Goal: Task Accomplishment & Management: Use online tool/utility

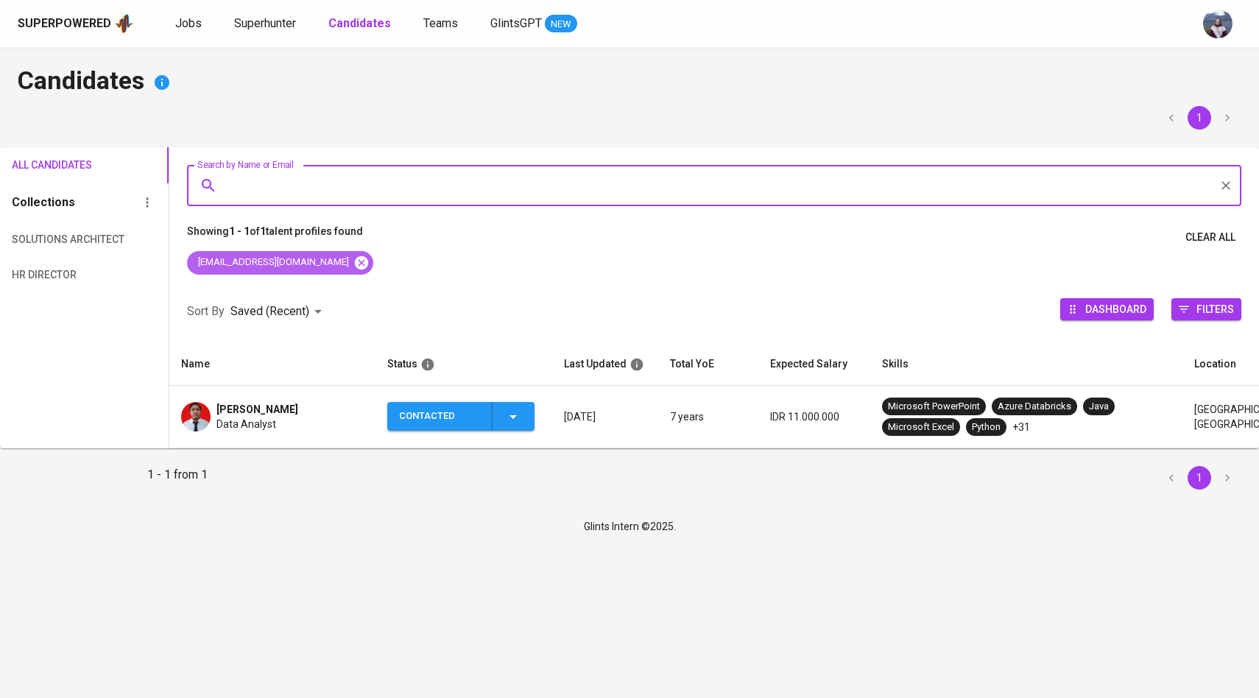
click at [354, 261] on icon at bounding box center [360, 262] width 13 height 13
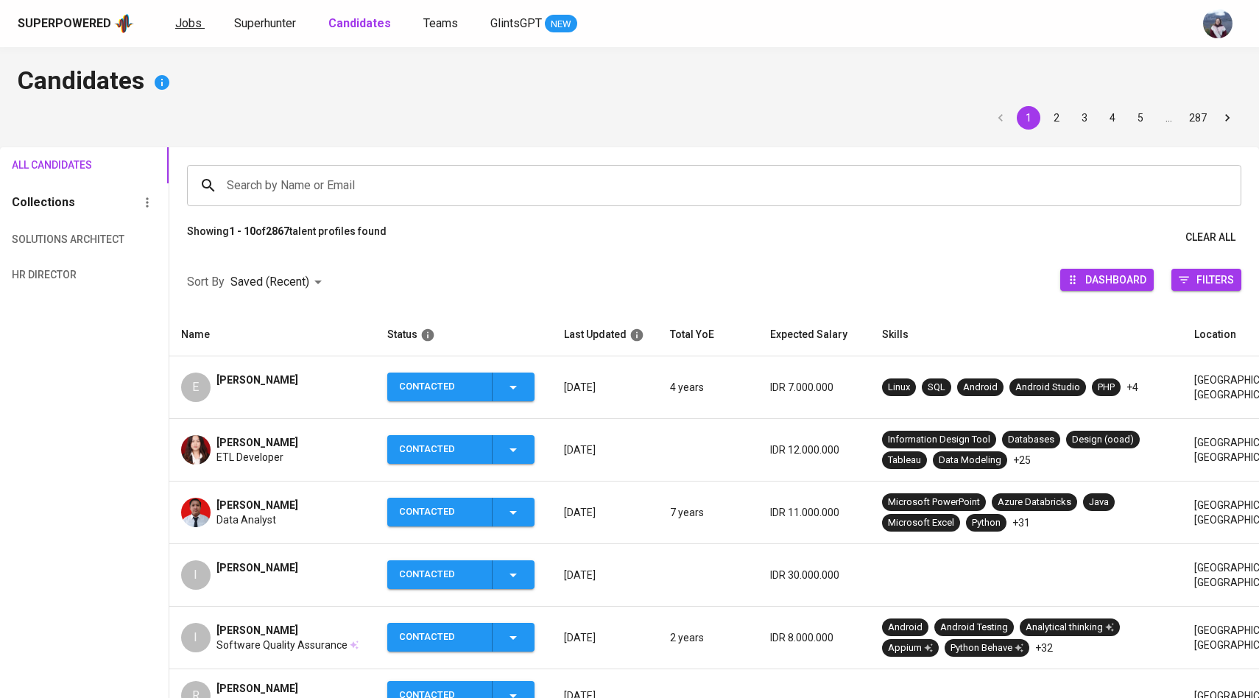
click at [189, 27] on span "Jobs" at bounding box center [188, 23] width 27 height 14
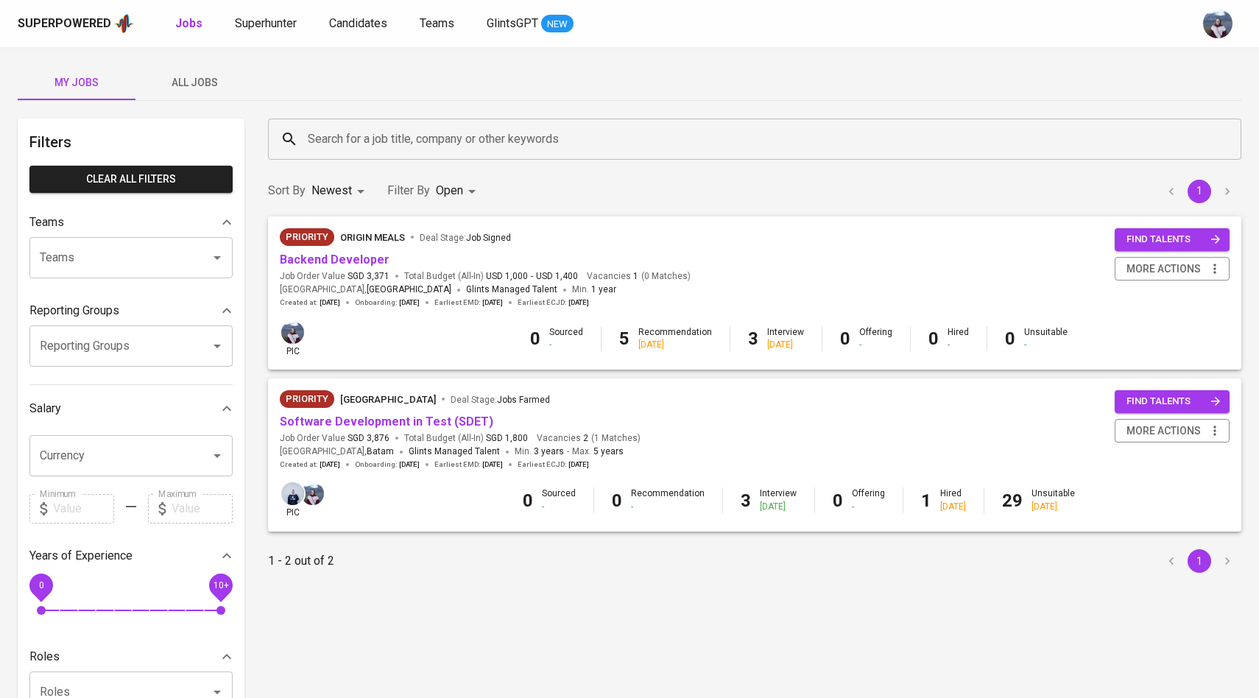
click at [205, 86] on span "All Jobs" at bounding box center [194, 83] width 100 height 18
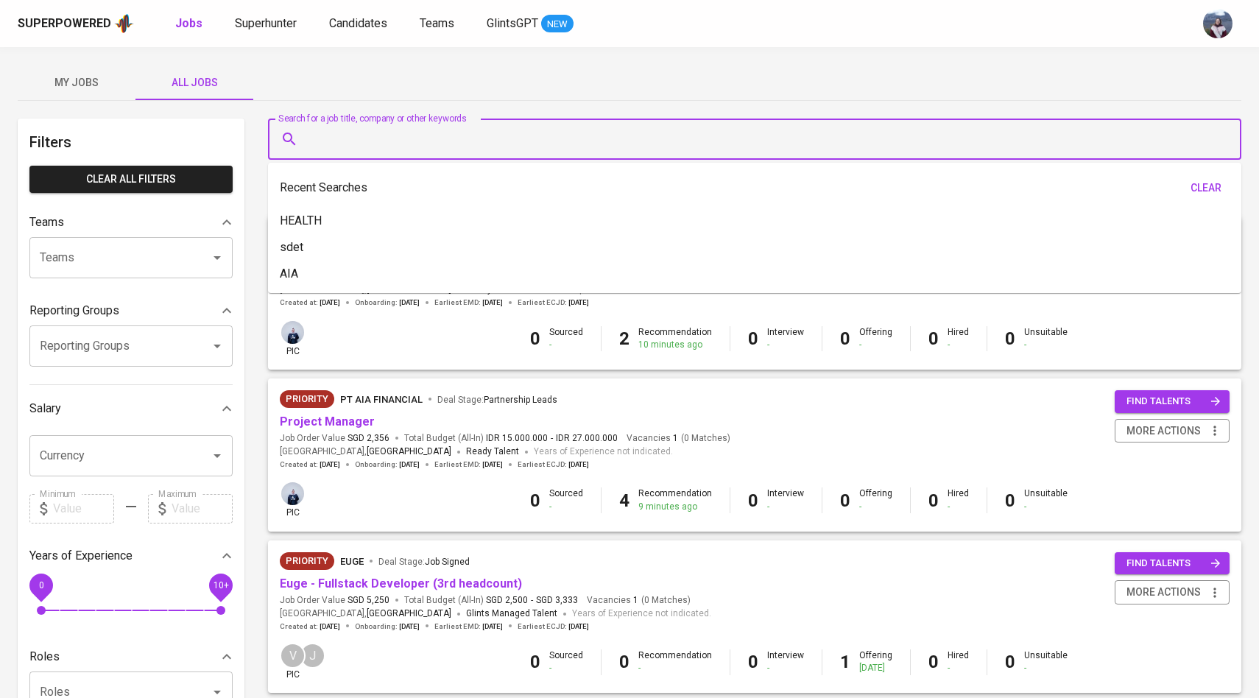
click at [347, 135] on input "Search for a job title, company or other keywords" at bounding box center [758, 139] width 909 height 28
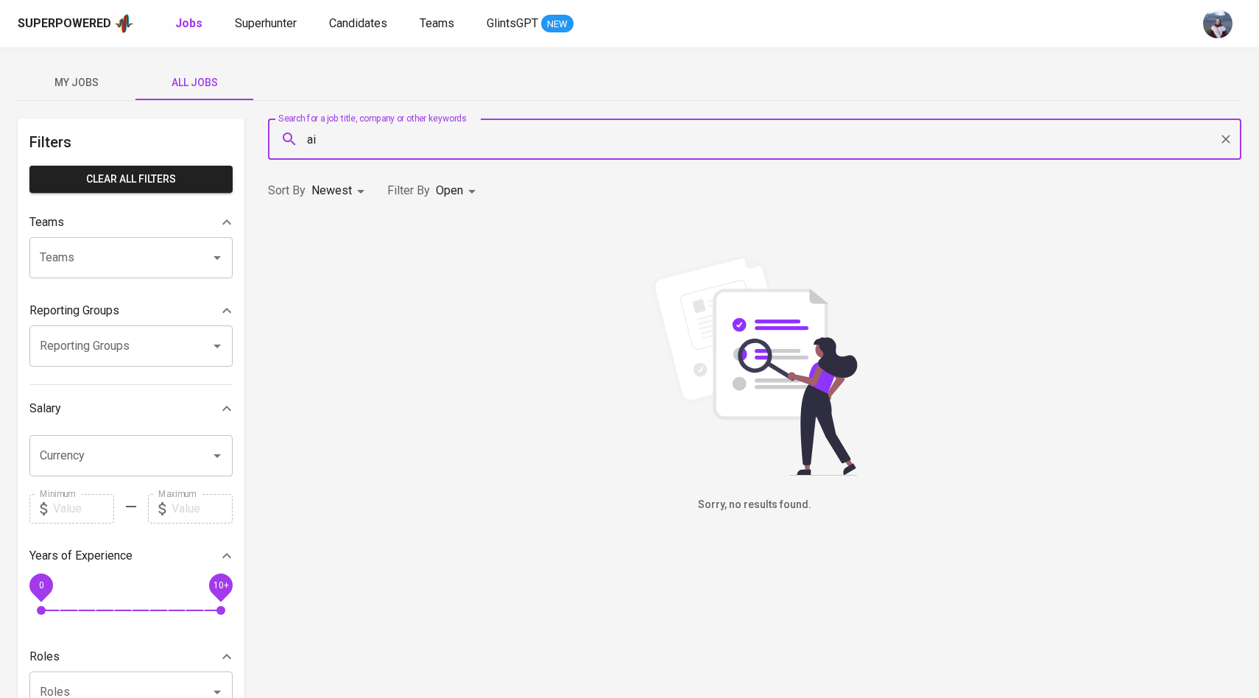
type input "a"
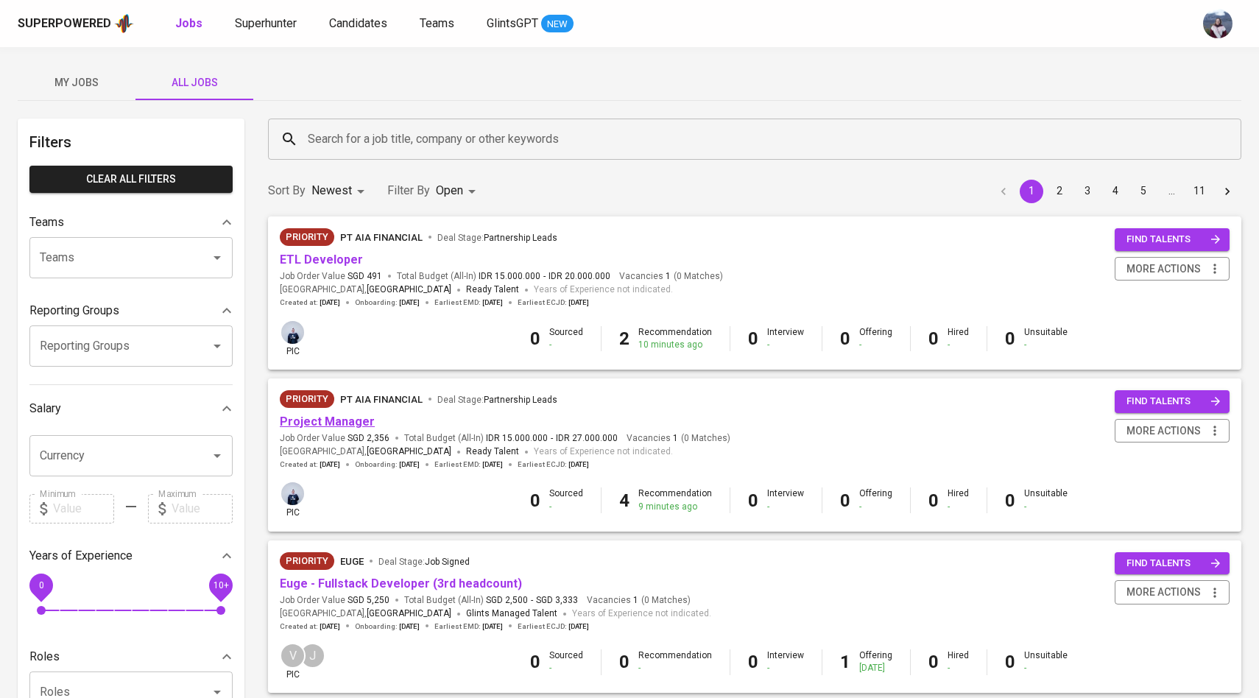
click at [327, 421] on link "Project Manager" at bounding box center [327, 422] width 95 height 14
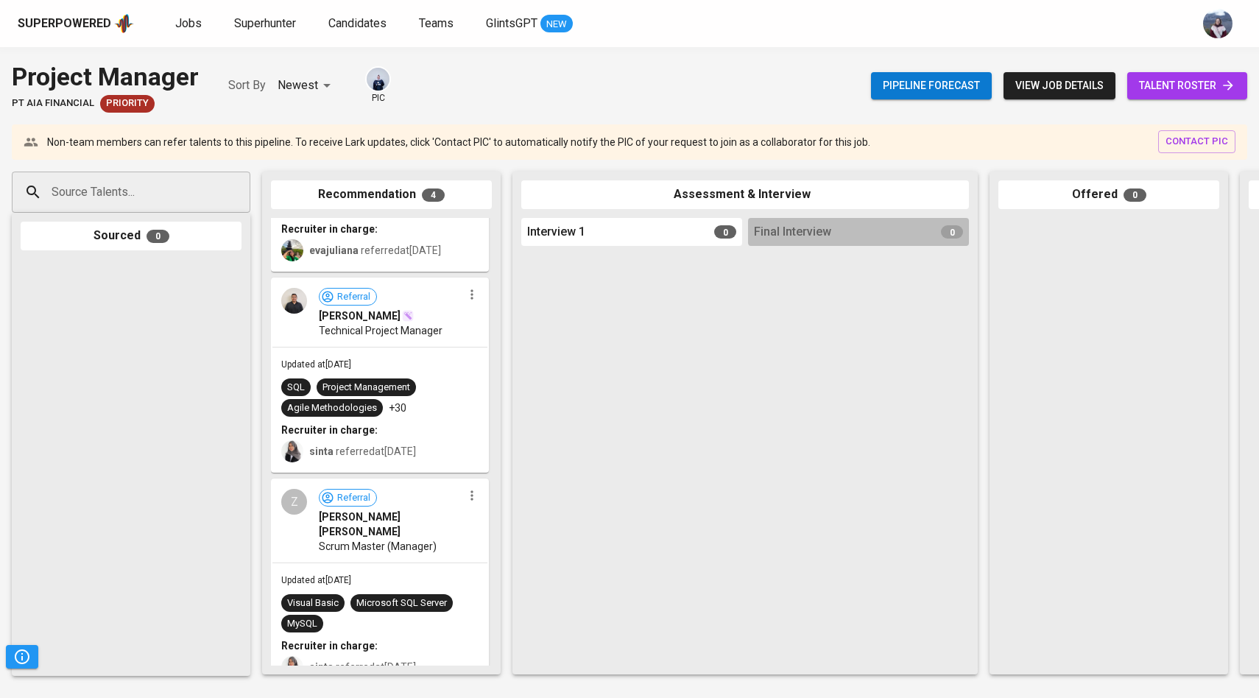
scroll to position [370, 0]
